Goal: Transaction & Acquisition: Subscribe to service/newsletter

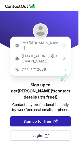
click at [32, 119] on span "Sign up for free" at bounding box center [40, 121] width 34 height 5
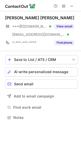
scroll to position [114, 81]
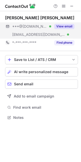
click at [66, 28] on button "View email" at bounding box center [64, 26] width 20 height 5
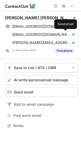
scroll to position [122, 81]
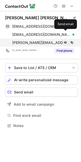
click at [68, 42] on button at bounding box center [65, 42] width 5 height 5
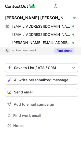
click at [66, 51] on button "Find phone" at bounding box center [64, 50] width 20 height 5
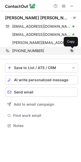
click at [72, 52] on span at bounding box center [72, 51] width 4 height 4
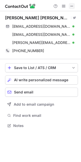
click at [72, 7] on span at bounding box center [72, 6] width 4 height 4
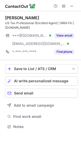
scroll to position [123, 81]
